Goal: Task Accomplishment & Management: Complete application form

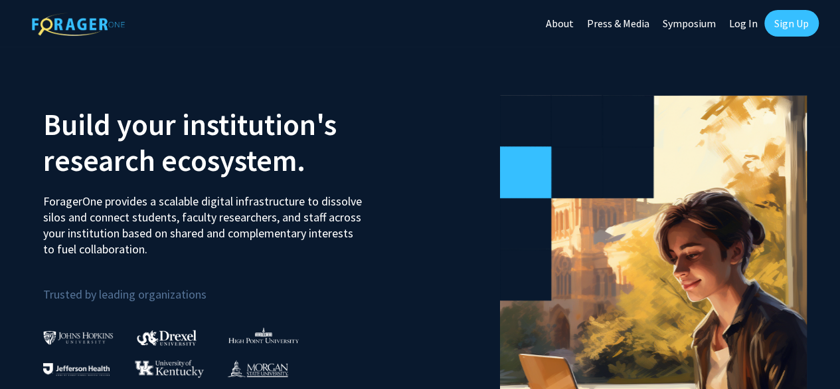
click at [750, 19] on link "Log In" at bounding box center [744, 23] width 42 height 47
select select
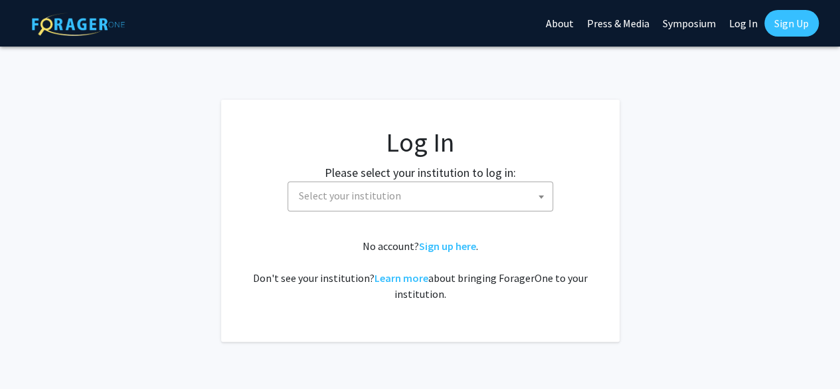
click at [470, 181] on label "Please select your institution to log in:" at bounding box center [420, 172] width 191 height 18
click at [455, 194] on span "Select your institution" at bounding box center [423, 195] width 259 height 27
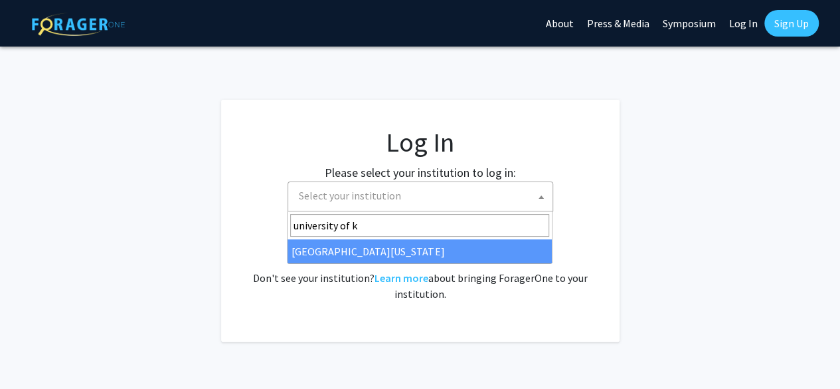
type input "university of k"
select select "13"
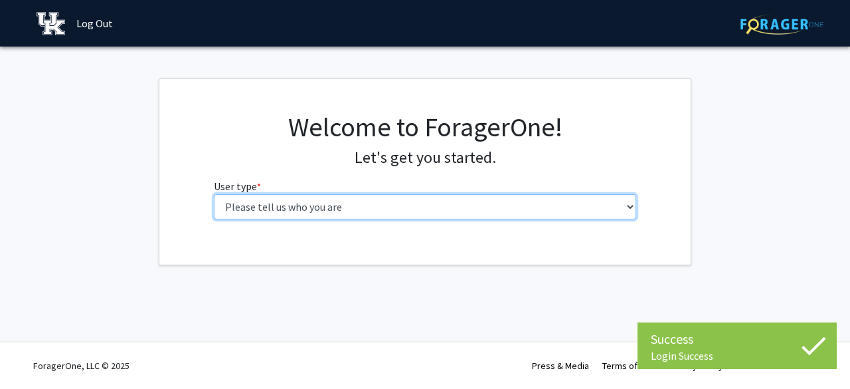
click at [399, 208] on select "Please tell us who you are Undergraduate Student Master's Student Doctoral Cand…" at bounding box center [425, 206] width 423 height 25
select select "1: undergrad"
click at [214, 194] on select "Please tell us who you are Undergraduate Student Master's Student Doctoral Cand…" at bounding box center [425, 206] width 423 height 25
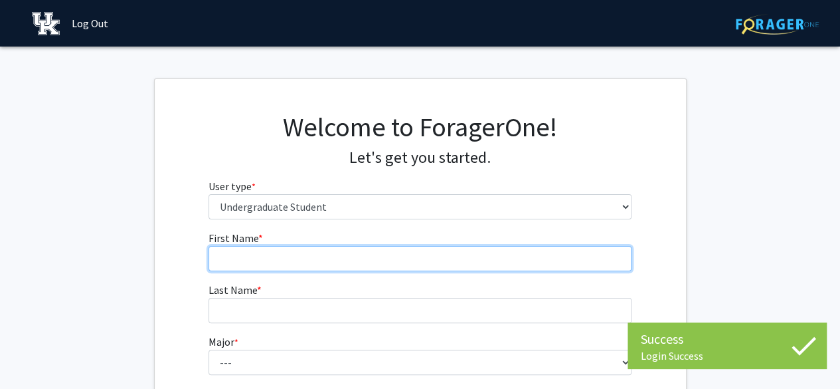
click at [383, 261] on input "First Name * required" at bounding box center [420, 258] width 423 height 25
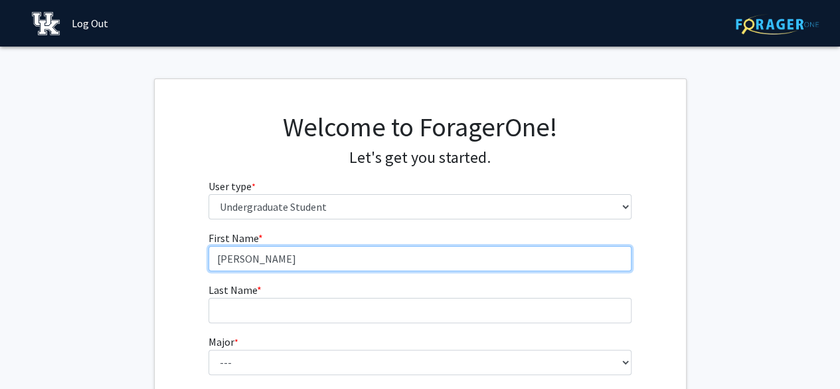
type input "Sarah"
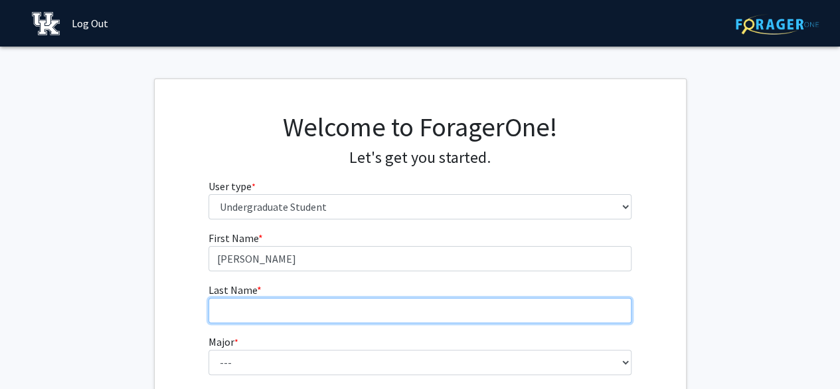
click at [326, 300] on input "Last Name * required" at bounding box center [420, 310] width 423 height 25
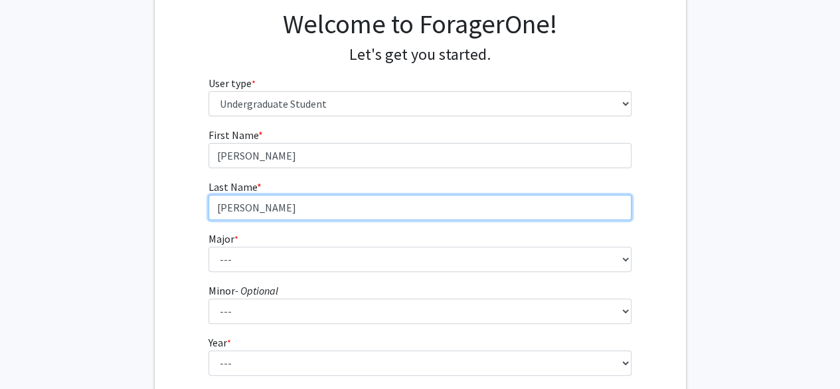
scroll to position [104, 0]
type input "Schimmoeller"
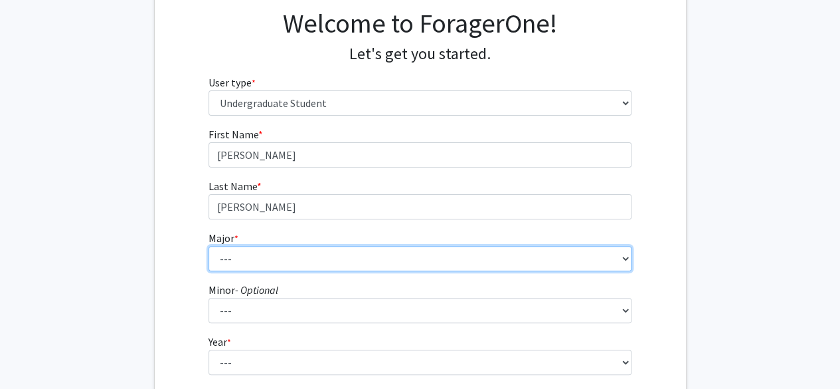
click at [295, 252] on select "--- Accounting Aerospace Engineering African American & Africana Studies Agricu…" at bounding box center [420, 258] width 423 height 25
select select "96: 933"
click at [209, 246] on select "--- Accounting Aerospace Engineering African American & Africana Studies Agricu…" at bounding box center [420, 258] width 423 height 25
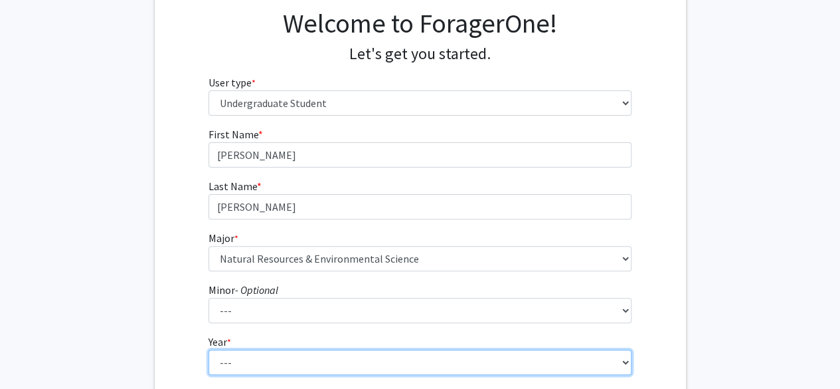
click at [248, 362] on select "--- First-year Sophomore Junior Senior Postbaccalaureate Certificate" at bounding box center [420, 361] width 423 height 25
select select "2: sophomore"
click at [209, 349] on select "--- First-year Sophomore Junior Senior Postbaccalaureate Certificate" at bounding box center [420, 361] width 423 height 25
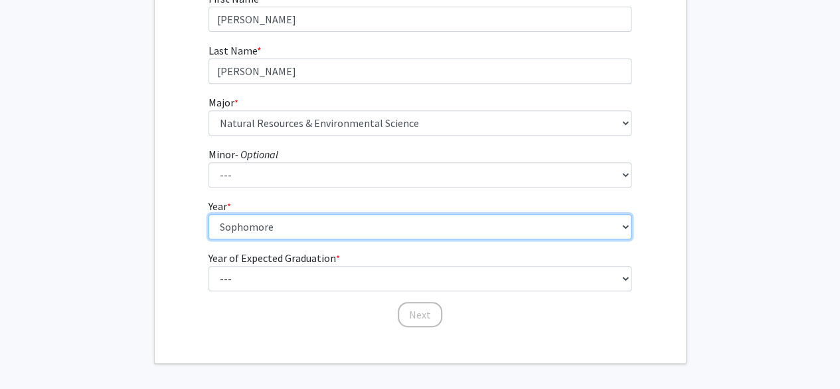
scroll to position [279, 0]
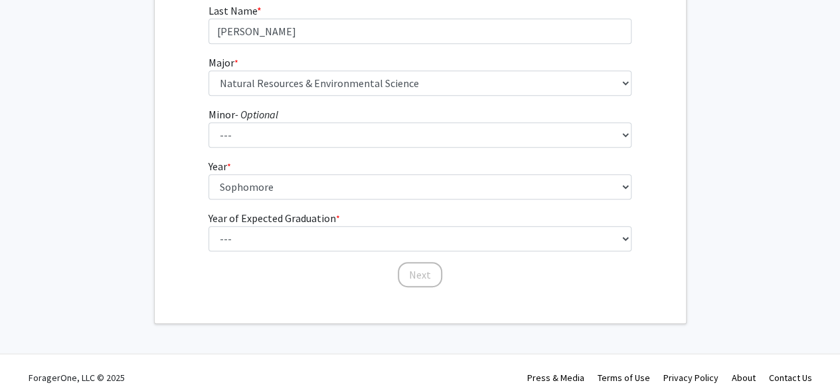
click at [286, 251] on form "First Name * required Sarah Last Name * required Schimmoeller Major * required …" at bounding box center [420, 113] width 423 height 324
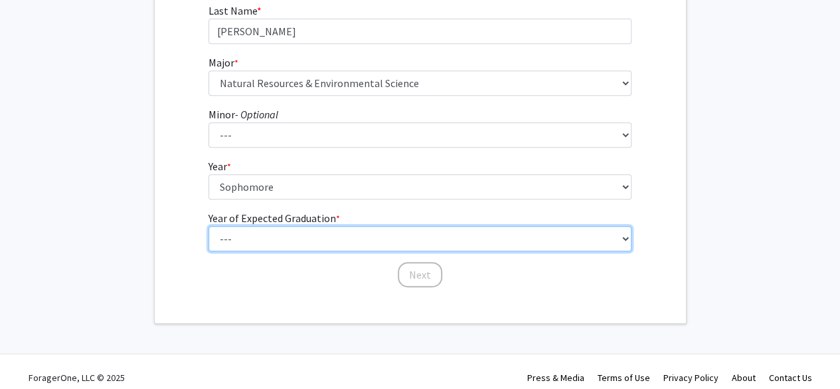
click at [280, 245] on select "--- 2025 2026 2027 2028 2029 2030 2031 2032 2033 2034" at bounding box center [420, 238] width 423 height 25
select select "3: 2027"
click at [209, 226] on select "--- 2025 2026 2027 2028 2029 2030 2031 2032 2033 2034" at bounding box center [420, 238] width 423 height 25
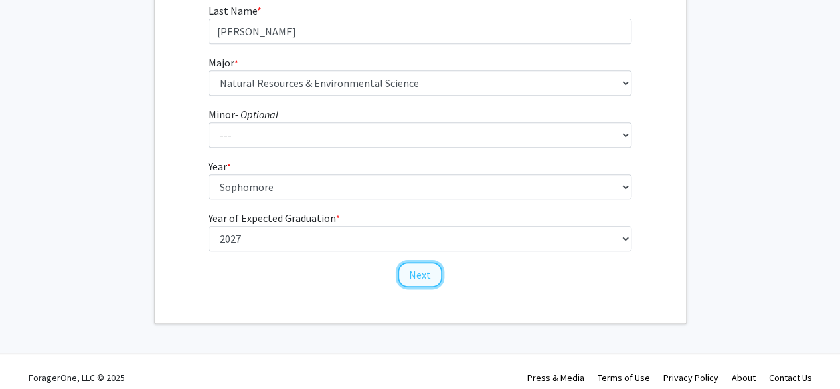
click at [417, 278] on button "Next" at bounding box center [420, 274] width 45 height 25
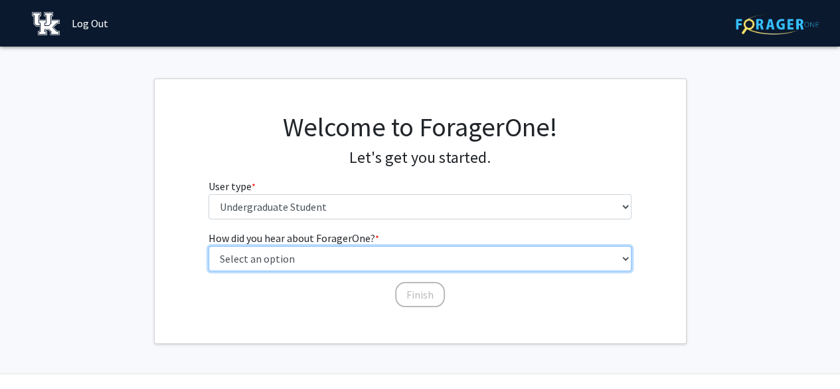
click at [299, 264] on select "Select an option Peer/student recommendation Faculty/staff recommendation Unive…" at bounding box center [420, 258] width 423 height 25
select select "4: university_email"
click at [209, 246] on select "Select an option Peer/student recommendation Faculty/staff recommendation Unive…" at bounding box center [420, 258] width 423 height 25
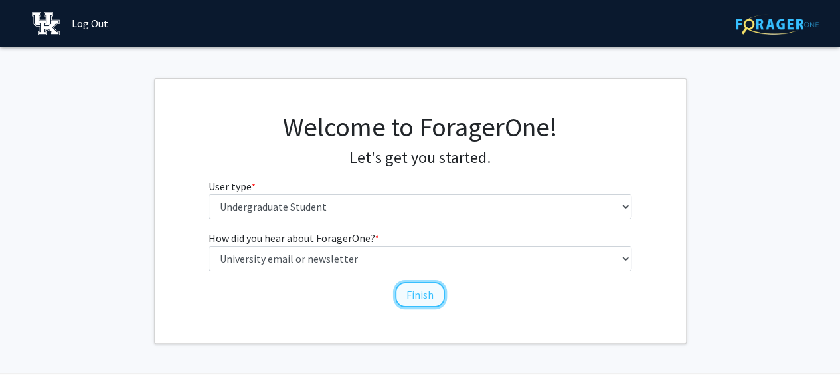
click at [408, 299] on button "Finish" at bounding box center [420, 294] width 50 height 25
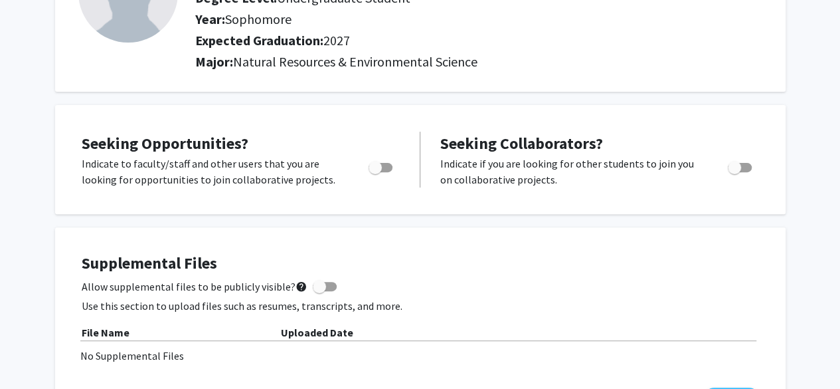
scroll to position [163, 0]
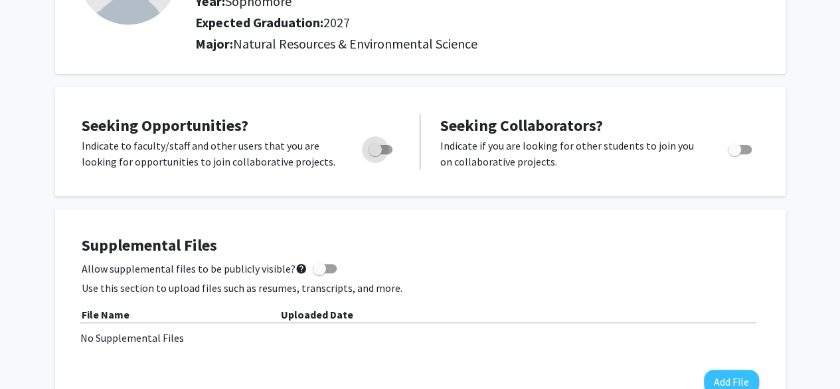
click at [377, 148] on span "Toggle" at bounding box center [375, 149] width 13 height 13
click at [375, 154] on input "Are you actively seeking opportunities?" at bounding box center [375, 154] width 1 height 1
checkbox input "true"
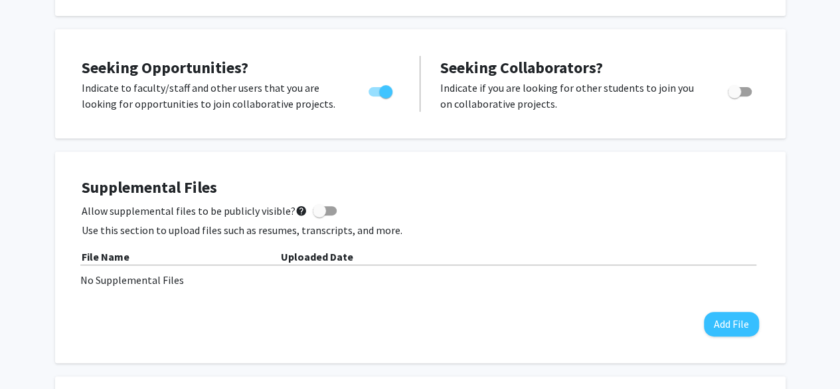
scroll to position [0, 0]
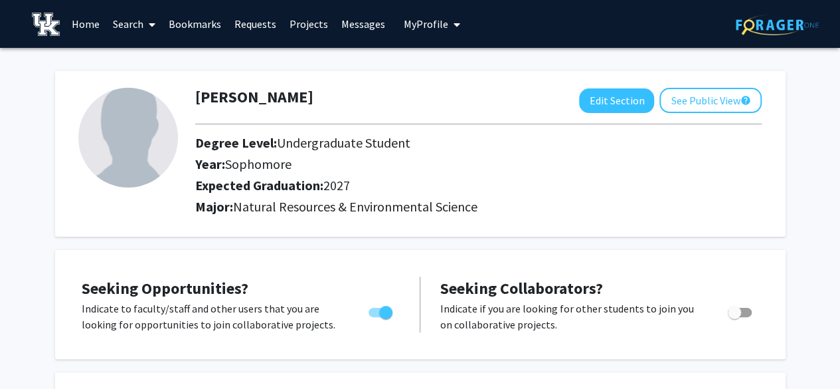
click at [142, 27] on link "Search" at bounding box center [134, 24] width 56 height 47
click at [90, 23] on link "Home" at bounding box center [85, 24] width 41 height 47
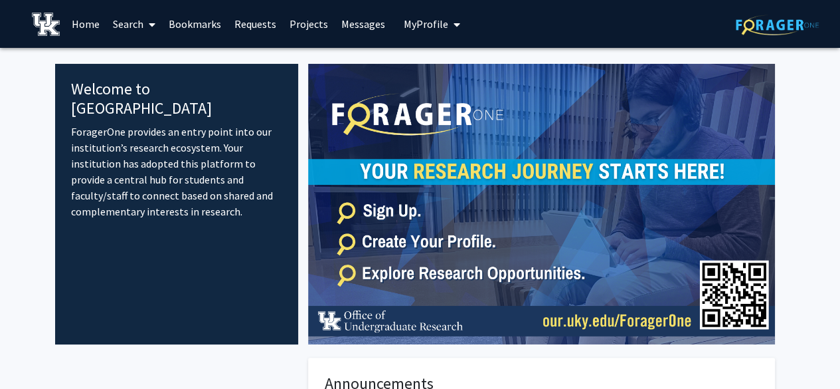
click at [364, 267] on img at bounding box center [541, 204] width 467 height 280
click at [351, 272] on img at bounding box center [541, 204] width 467 height 280
click at [307, 25] on link "Projects" at bounding box center [309, 24] width 52 height 47
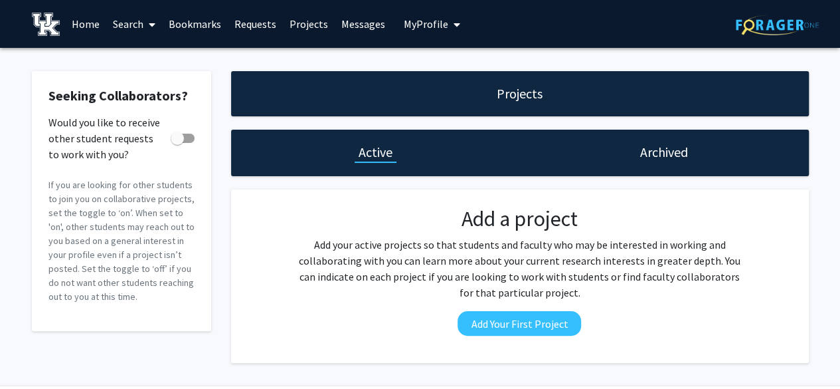
click at [214, 25] on link "Bookmarks" at bounding box center [195, 24] width 66 height 47
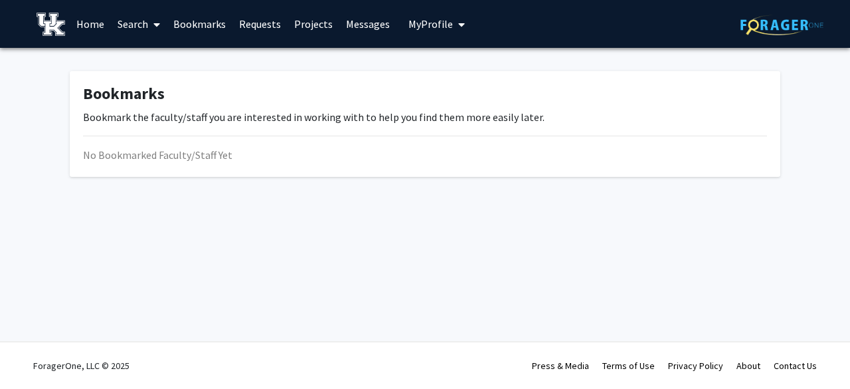
click at [145, 27] on link "Search" at bounding box center [139, 24] width 56 height 47
click at [145, 68] on span "Faculty/Staff" at bounding box center [160, 61] width 98 height 27
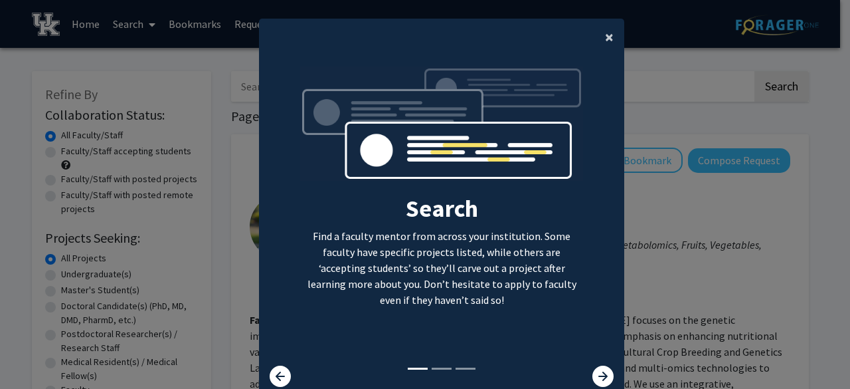
click at [606, 39] on span "×" at bounding box center [609, 37] width 9 height 21
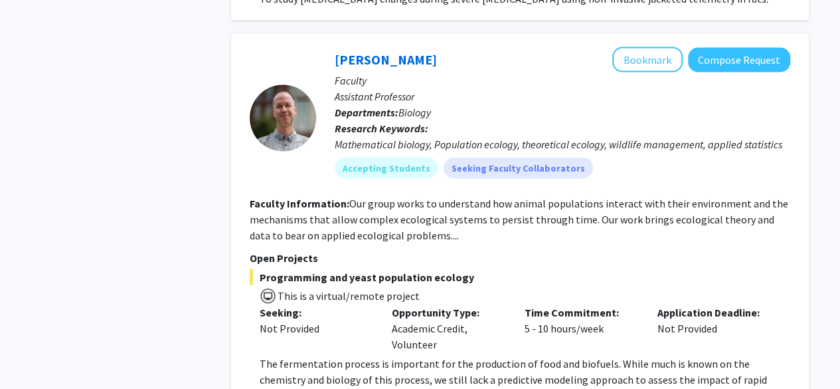
scroll to position [1232, 0]
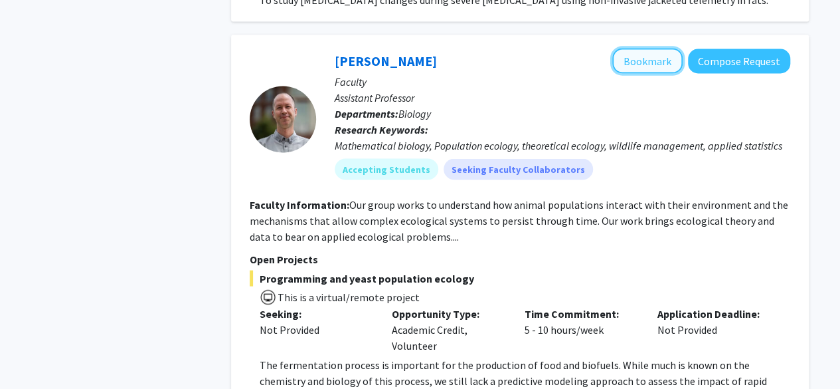
click at [640, 48] on button "Bookmark" at bounding box center [647, 60] width 70 height 25
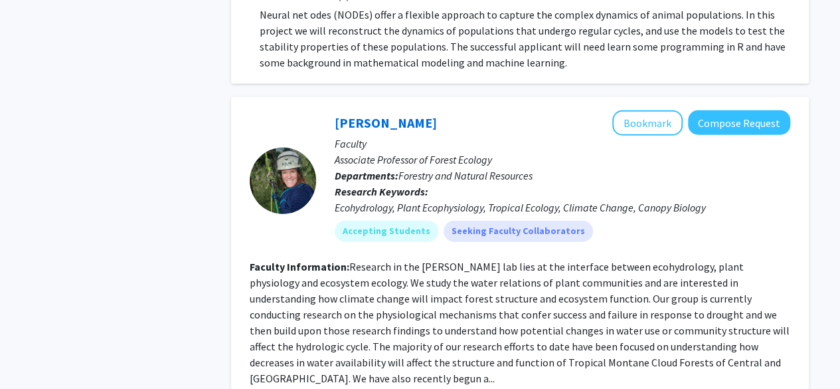
scroll to position [1762, 0]
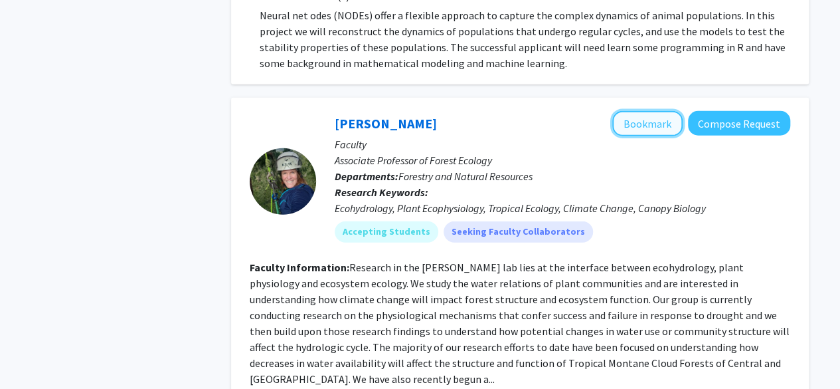
click at [650, 111] on button "Bookmark" at bounding box center [647, 123] width 70 height 25
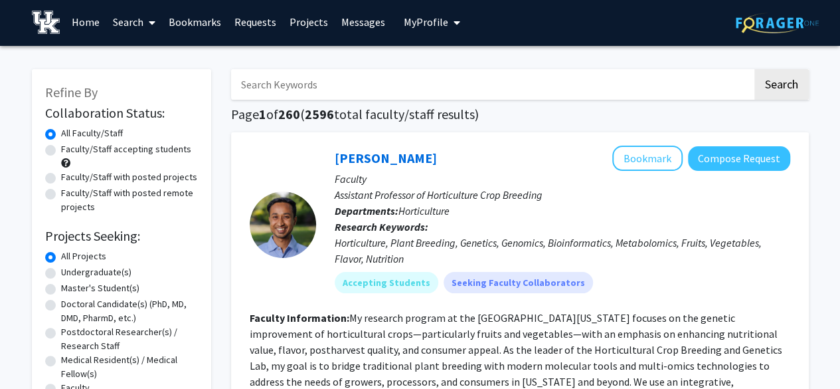
scroll to position [0, 0]
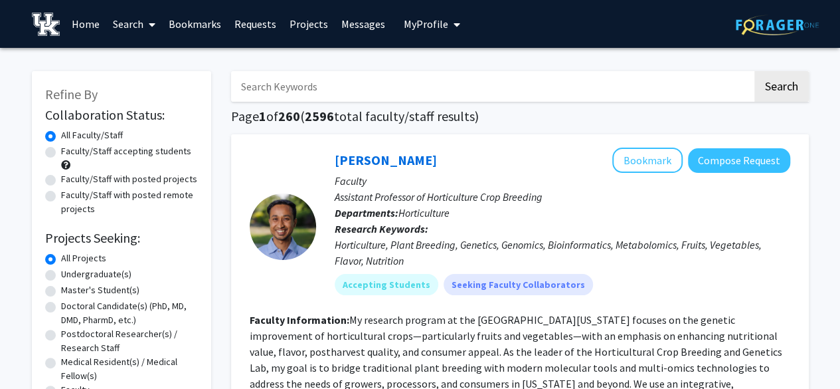
click at [345, 94] on input "Search Keywords" at bounding box center [491, 86] width 521 height 31
click at [777, 88] on button "Search" at bounding box center [782, 86] width 54 height 31
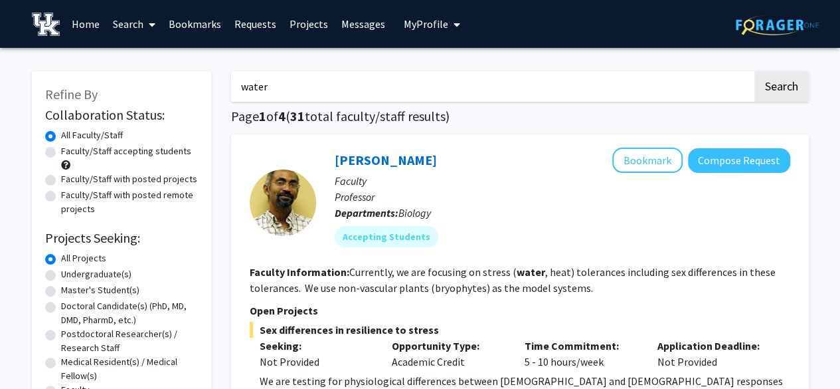
click at [586, 86] on input "water" at bounding box center [491, 86] width 521 height 31
type input "w"
click at [806, 87] on button "Search" at bounding box center [782, 86] width 54 height 31
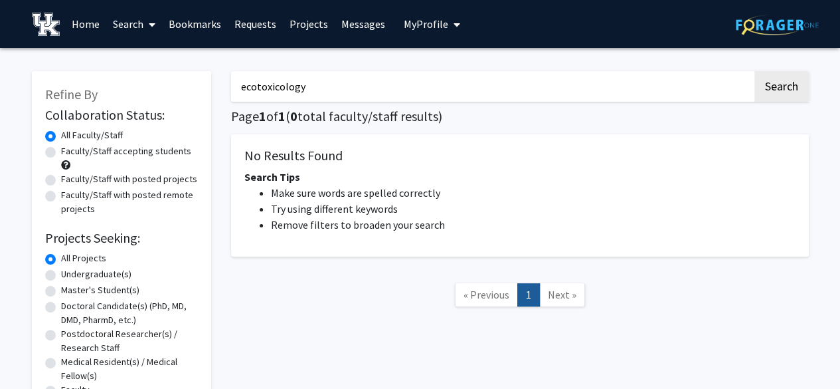
click at [405, 85] on input "ecotoxicology" at bounding box center [491, 86] width 521 height 31
click at [258, 88] on input "ecotoxicology" at bounding box center [491, 86] width 521 height 31
click at [763, 75] on button "Search" at bounding box center [782, 86] width 54 height 31
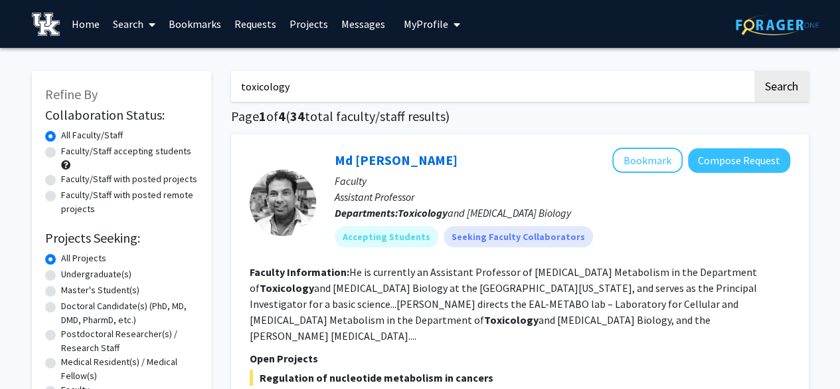
click at [420, 93] on input "toxicology" at bounding box center [491, 86] width 521 height 31
type input "t"
click at [107, 152] on label "Faculty/Staff accepting students" at bounding box center [126, 151] width 130 height 14
click at [70, 152] on input "Faculty/Staff accepting students" at bounding box center [65, 148] width 9 height 9
radio input "true"
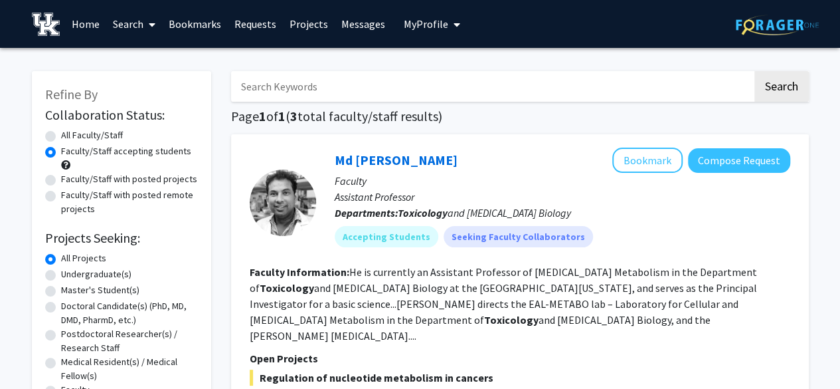
click at [98, 133] on label "All Faculty/Staff" at bounding box center [92, 135] width 62 height 14
click at [70, 133] on input "All Faculty/Staff" at bounding box center [65, 132] width 9 height 9
radio input "true"
click at [307, 74] on input "Search Keywords" at bounding box center [491, 86] width 521 height 31
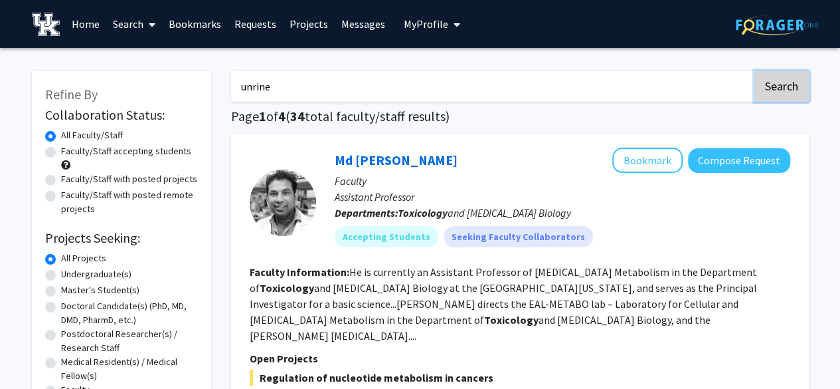
click at [773, 78] on button "Search" at bounding box center [782, 86] width 54 height 31
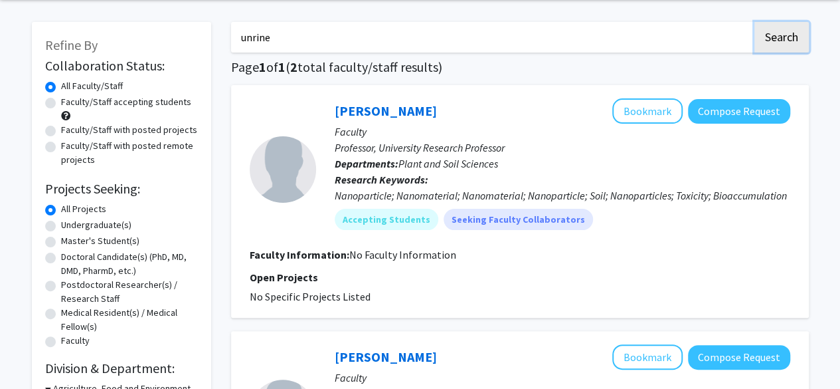
scroll to position [48, 0]
drag, startPoint x: 289, startPoint y: 38, endPoint x: 187, endPoint y: 43, distance: 102.4
click at [187, 43] on div "Refine By Collaboration Status: Collaboration Status All Faculty/Staff Collabor…" at bounding box center [420, 378] width 797 height 738
type input "haynes"
click at [755, 23] on button "Search" at bounding box center [782, 38] width 54 height 31
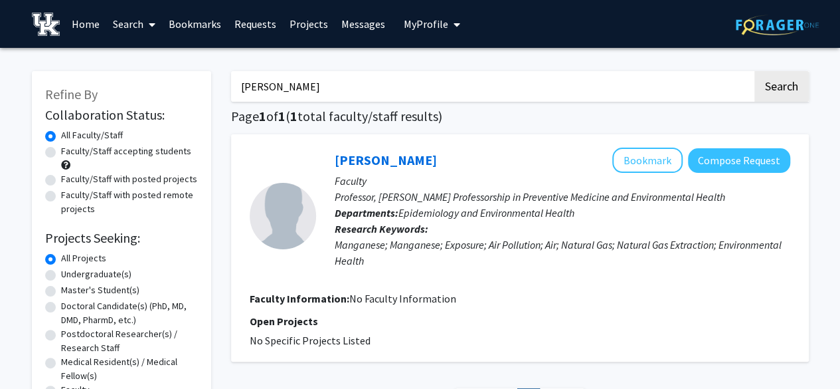
scroll to position [13, 0]
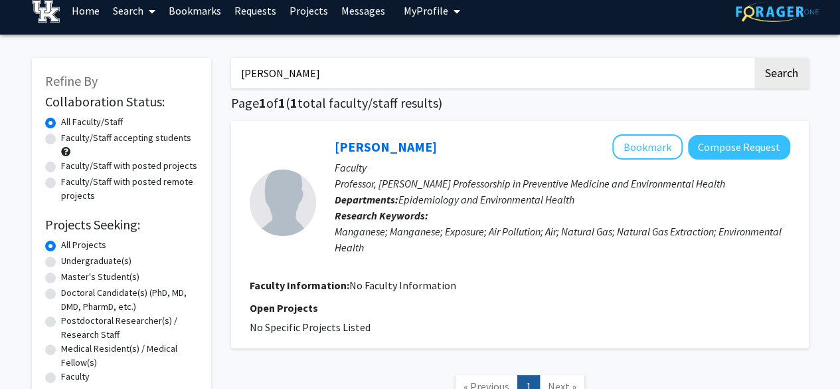
click at [134, 168] on label "Faculty/Staff with posted projects" at bounding box center [129, 166] width 136 height 14
click at [70, 167] on input "Faculty/Staff with posted projects" at bounding box center [65, 163] width 9 height 9
radio input "true"
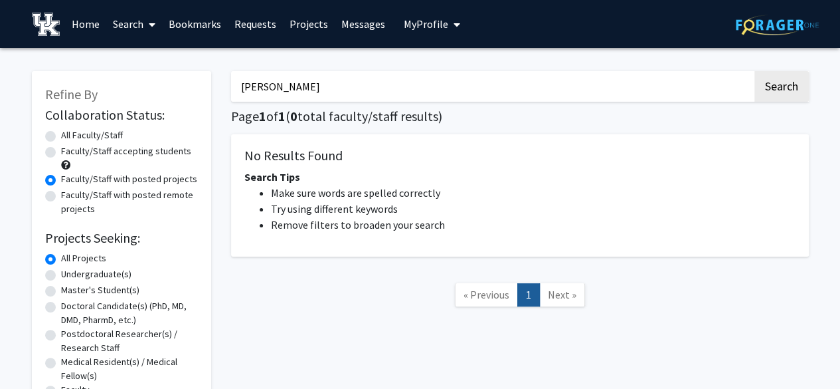
drag, startPoint x: 294, startPoint y: 94, endPoint x: 229, endPoint y: 90, distance: 65.2
click at [229, 90] on div "haynes Search Page 1 of 1 ( 0 total faculty/staff results) No Results Found Sea…" at bounding box center [520, 258] width 598 height 400
type input "urnine"
click at [755, 86] on button "Search" at bounding box center [782, 86] width 54 height 31
radio input "true"
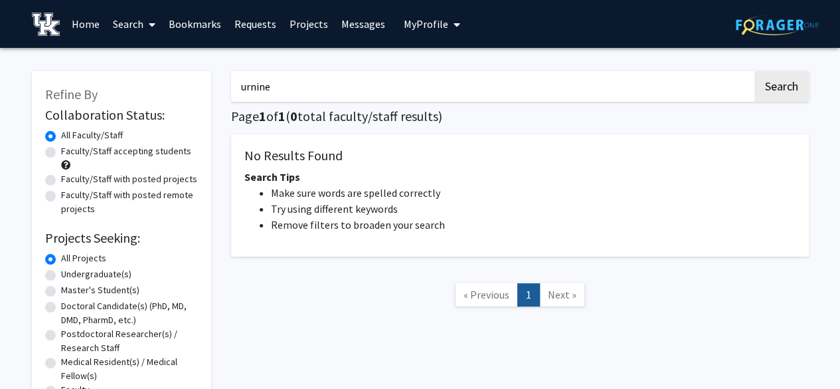
click at [300, 85] on input "urnine" at bounding box center [491, 86] width 521 height 31
type input "unrine"
click at [794, 80] on button "Search" at bounding box center [782, 86] width 54 height 31
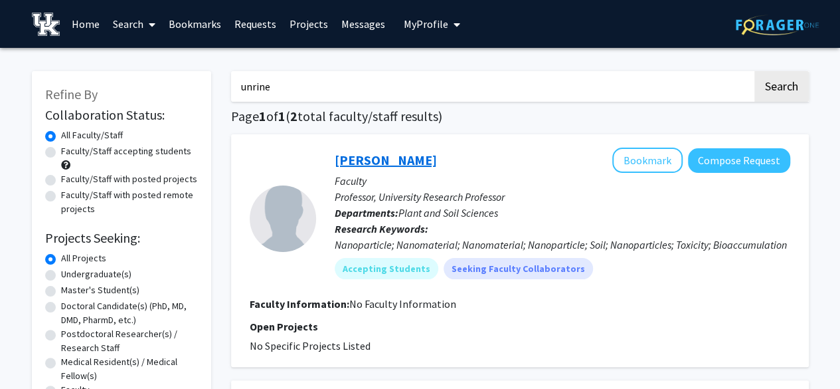
click at [380, 157] on link "Jason Unrine" at bounding box center [386, 159] width 102 height 17
click at [534, 95] on input "unrine" at bounding box center [491, 86] width 521 height 31
type input "u"
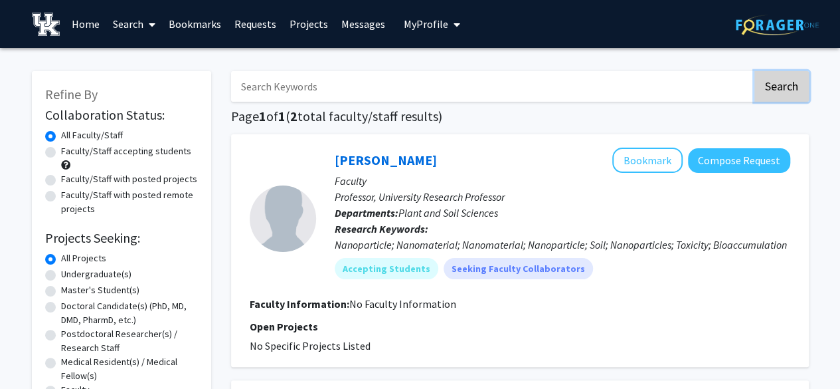
click at [792, 95] on button "Search" at bounding box center [782, 86] width 54 height 31
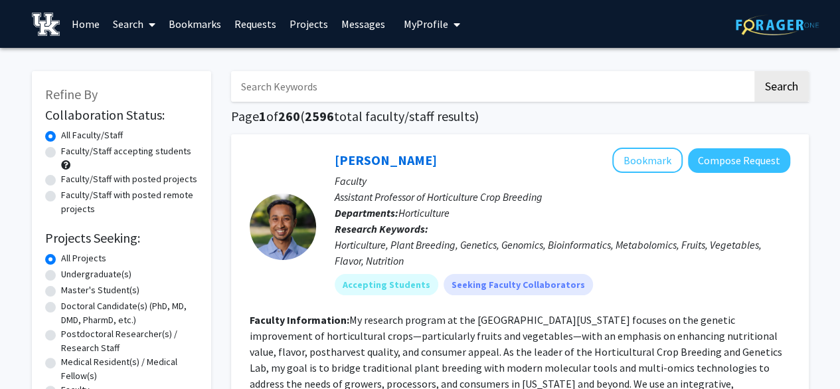
click at [178, 179] on label "Faculty/Staff with posted projects" at bounding box center [129, 179] width 136 height 14
click at [70, 179] on input "Faculty/Staff with posted projects" at bounding box center [65, 176] width 9 height 9
radio input "true"
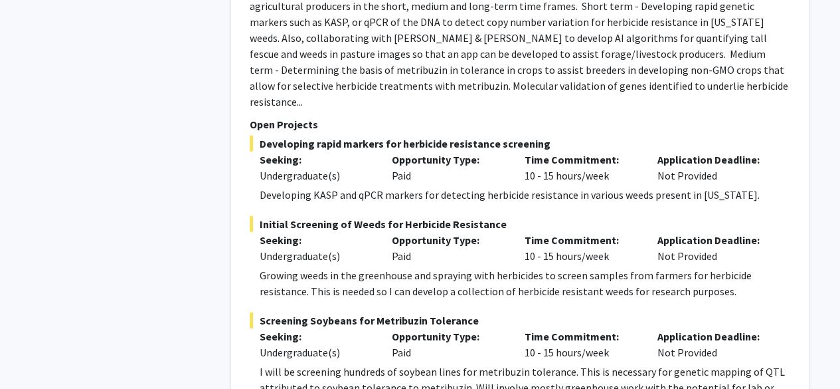
scroll to position [6887, 0]
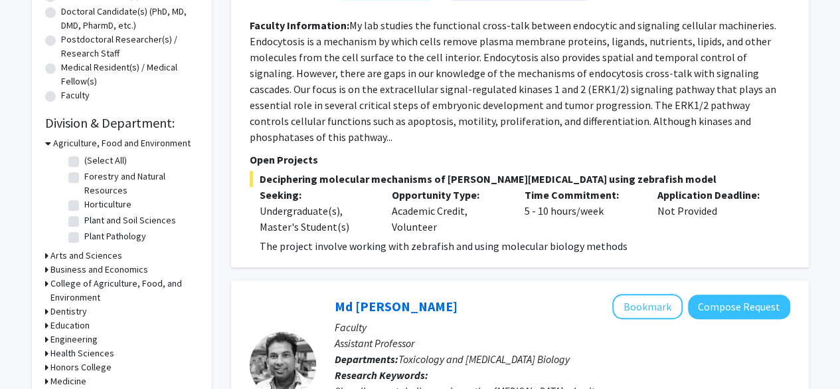
scroll to position [298, 0]
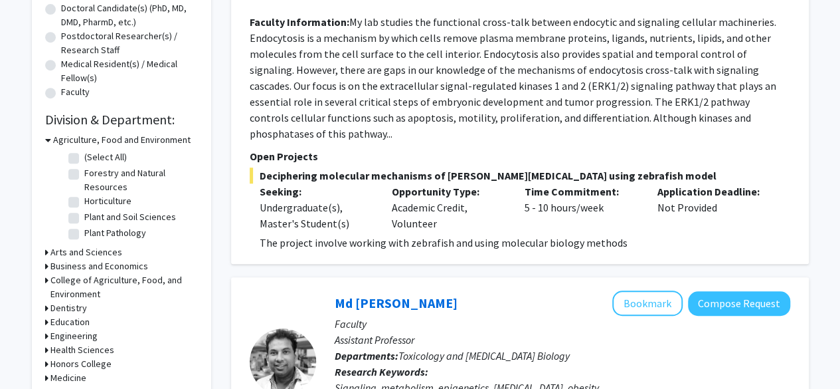
click at [415, 316] on p "Faculty" at bounding box center [563, 324] width 456 height 16
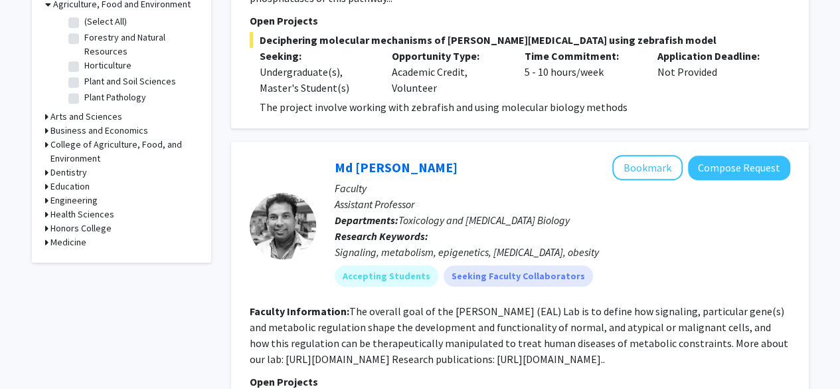
scroll to position [0, 0]
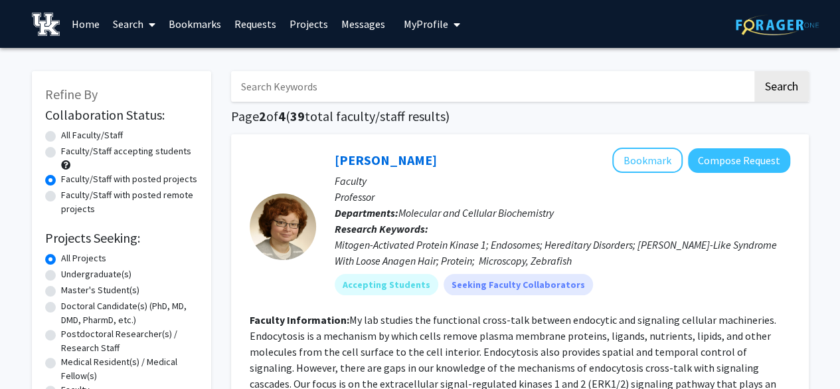
click at [343, 84] on input "Search Keywords" at bounding box center [491, 86] width 521 height 31
type input "environment"
click at [755, 71] on button "Search" at bounding box center [782, 86] width 54 height 31
radio input "true"
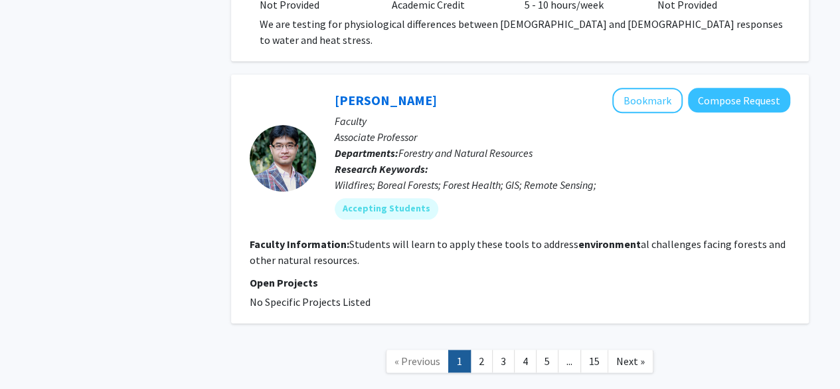
scroll to position [3149, 0]
click at [477, 349] on link "2" at bounding box center [481, 360] width 23 height 23
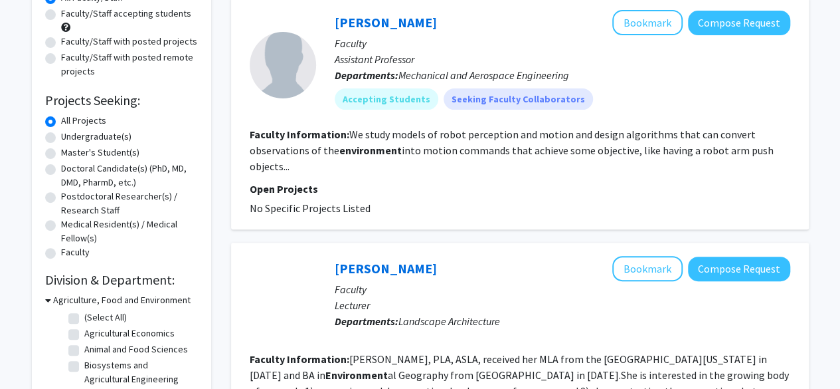
scroll to position [137, 0]
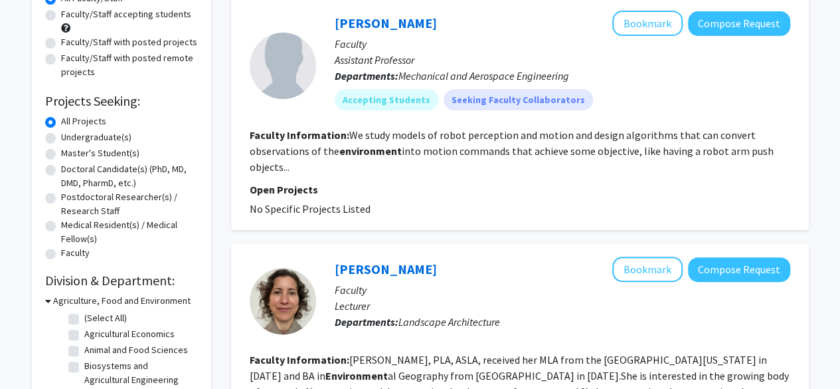
click at [104, 132] on label "Undergraduate(s)" at bounding box center [96, 137] width 70 height 14
click at [70, 132] on input "Undergraduate(s)" at bounding box center [65, 134] width 9 height 9
radio input "true"
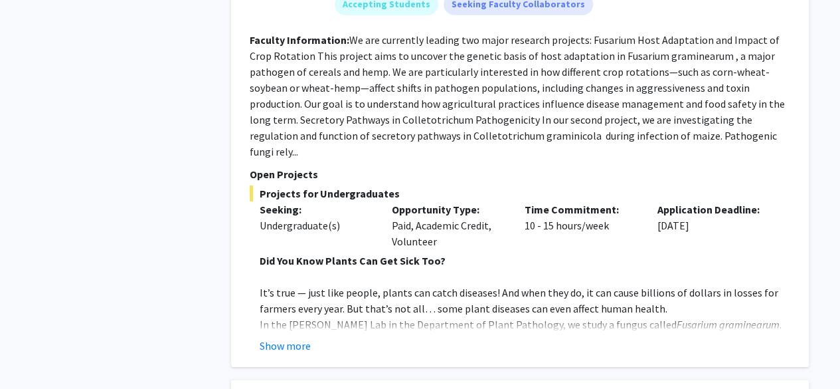
scroll to position [2043, 0]
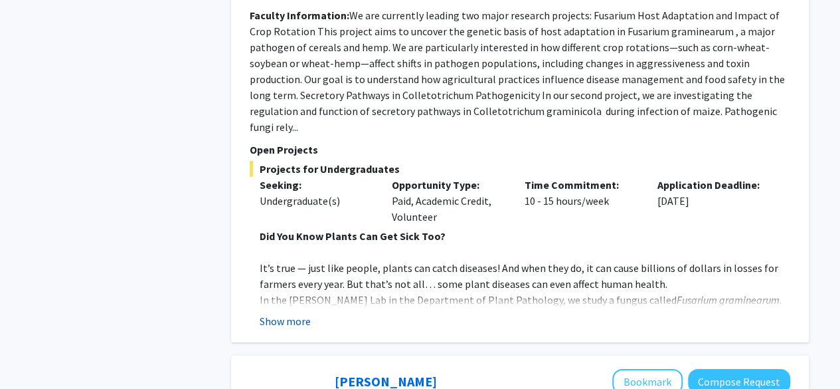
click at [300, 313] on button "Show more" at bounding box center [285, 321] width 51 height 16
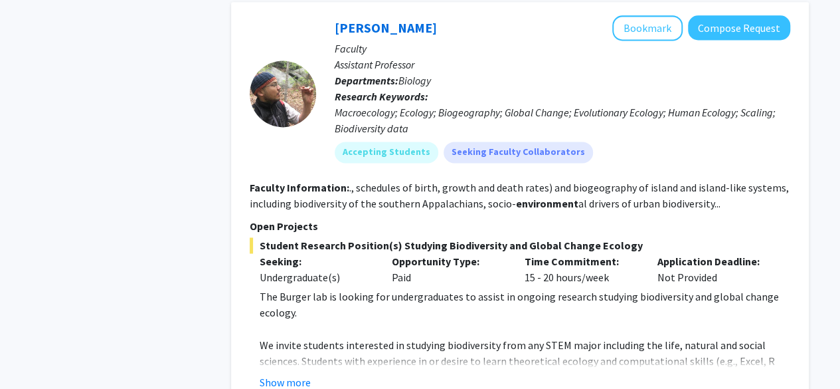
scroll to position [3450, 0]
click at [298, 373] on button "Show more" at bounding box center [285, 381] width 51 height 16
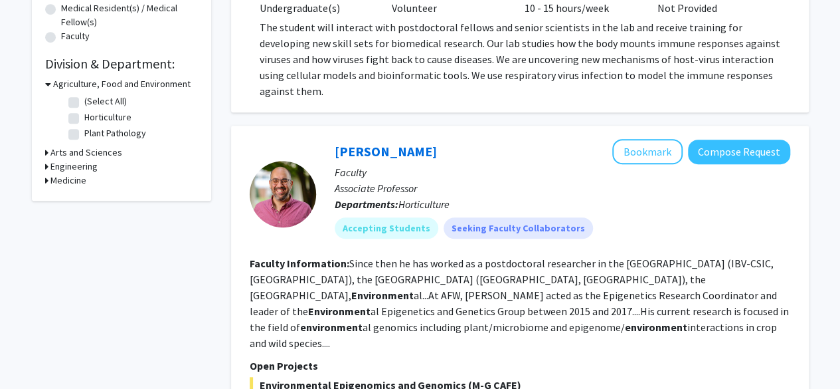
scroll to position [0, 0]
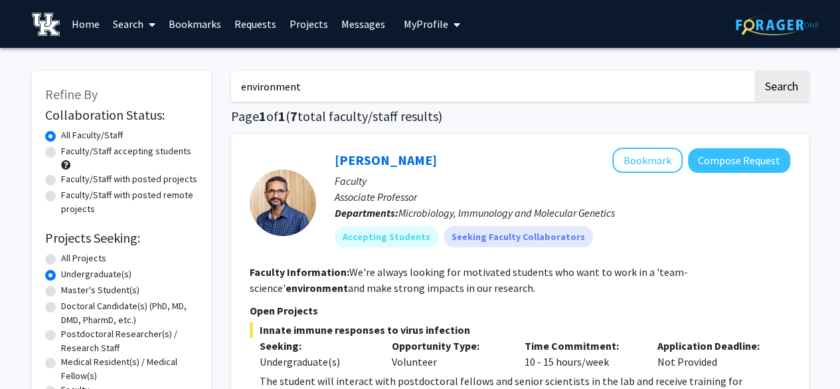
click at [211, 28] on link "Bookmarks" at bounding box center [195, 24] width 66 height 47
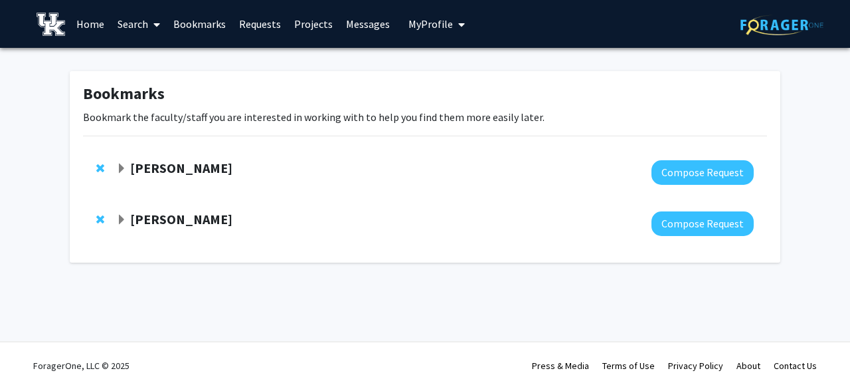
click at [149, 171] on strong "Jake Ferguson" at bounding box center [181, 167] width 102 height 17
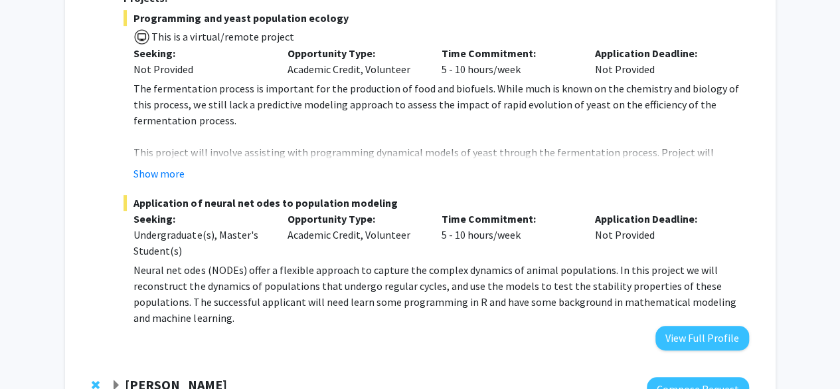
scroll to position [368, 0]
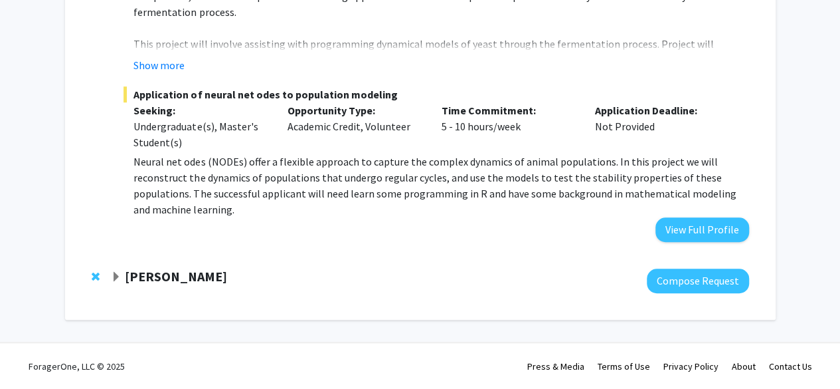
click at [153, 273] on strong "Sybil Gotsch" at bounding box center [176, 276] width 102 height 17
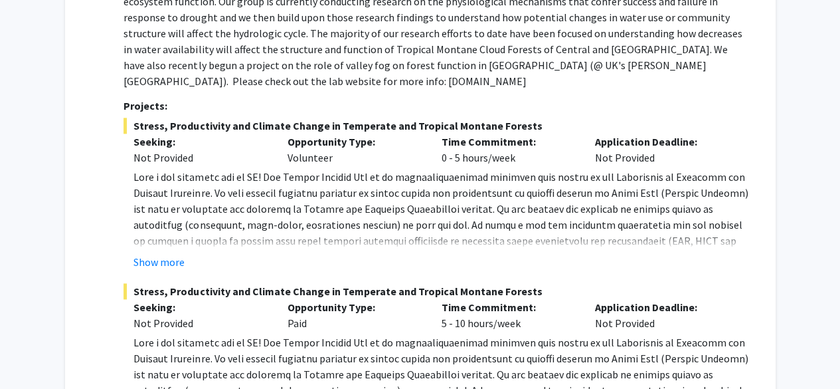
scroll to position [725, 0]
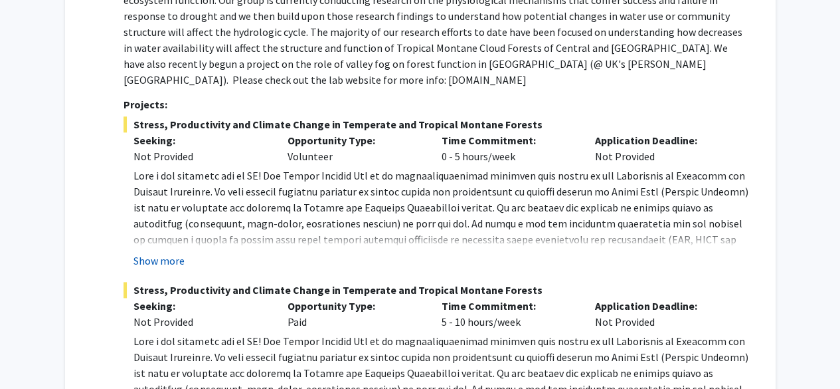
click at [166, 252] on button "Show more" at bounding box center [159, 260] width 51 height 16
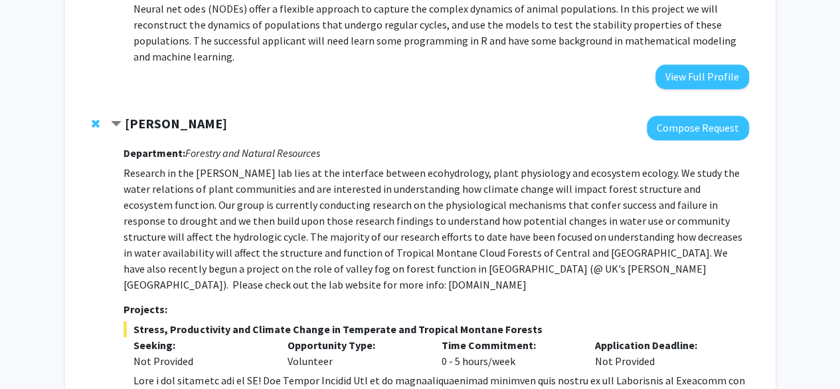
scroll to position [547, 0]
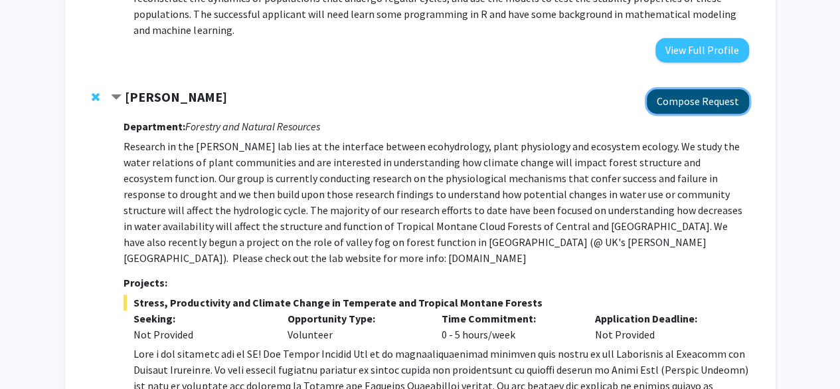
click at [670, 110] on button "Compose Request" at bounding box center [698, 101] width 102 height 25
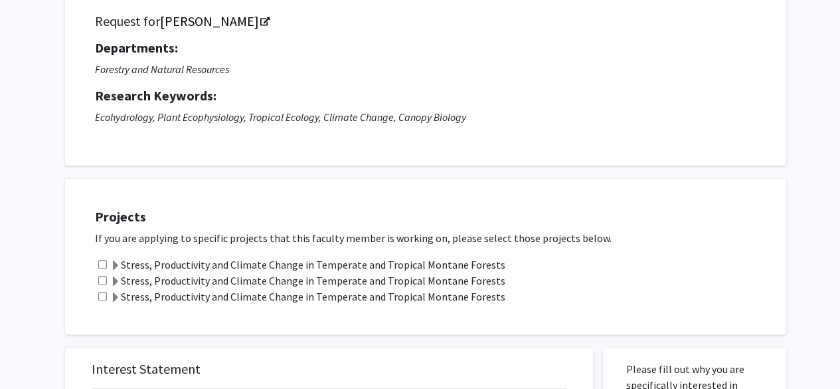
scroll to position [102, 0]
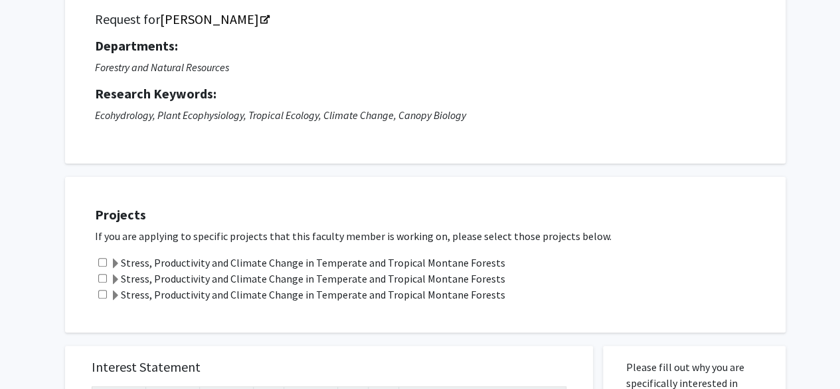
click at [118, 266] on span at bounding box center [115, 263] width 11 height 11
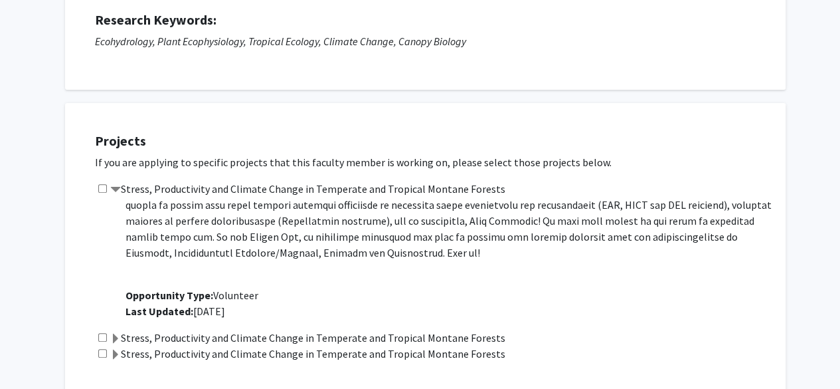
scroll to position [191, 0]
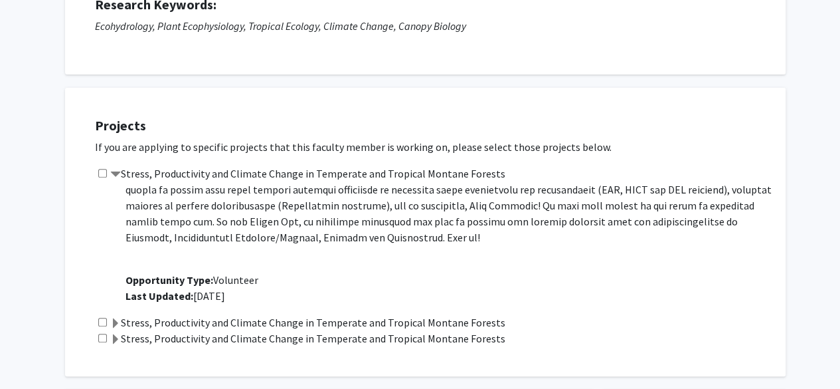
click at [114, 318] on span at bounding box center [115, 323] width 11 height 11
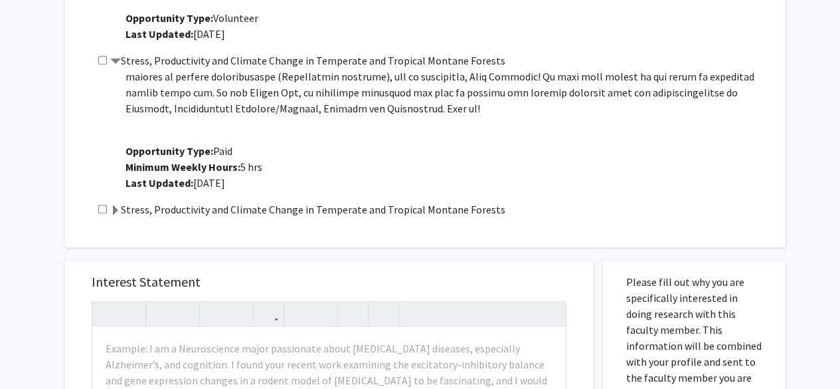
scroll to position [454, 0]
click at [118, 207] on span at bounding box center [115, 210] width 11 height 11
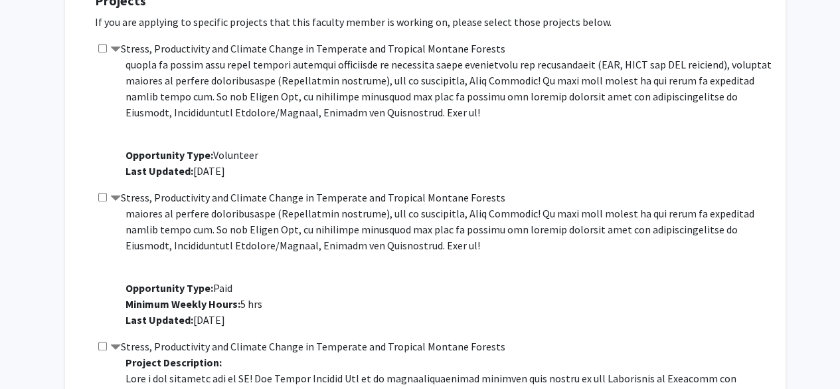
scroll to position [316, 0]
click at [104, 47] on input "checkbox" at bounding box center [102, 49] width 9 height 9
checkbox input "true"
click at [103, 200] on input "checkbox" at bounding box center [102, 197] width 9 height 9
checkbox input "true"
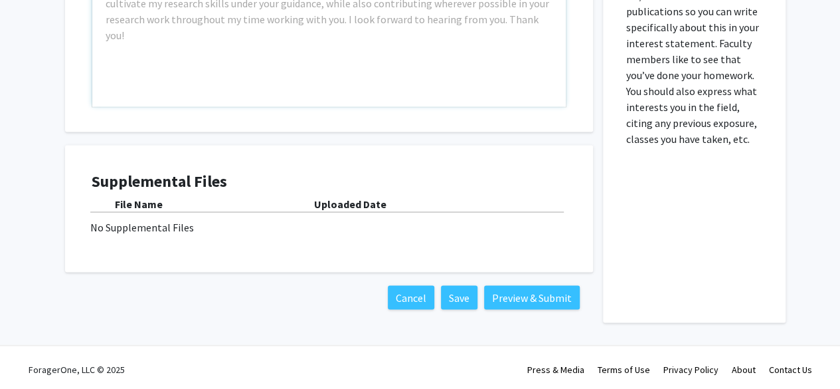
scroll to position [1114, 0]
